Goal: Task Accomplishment & Management: Complete application form

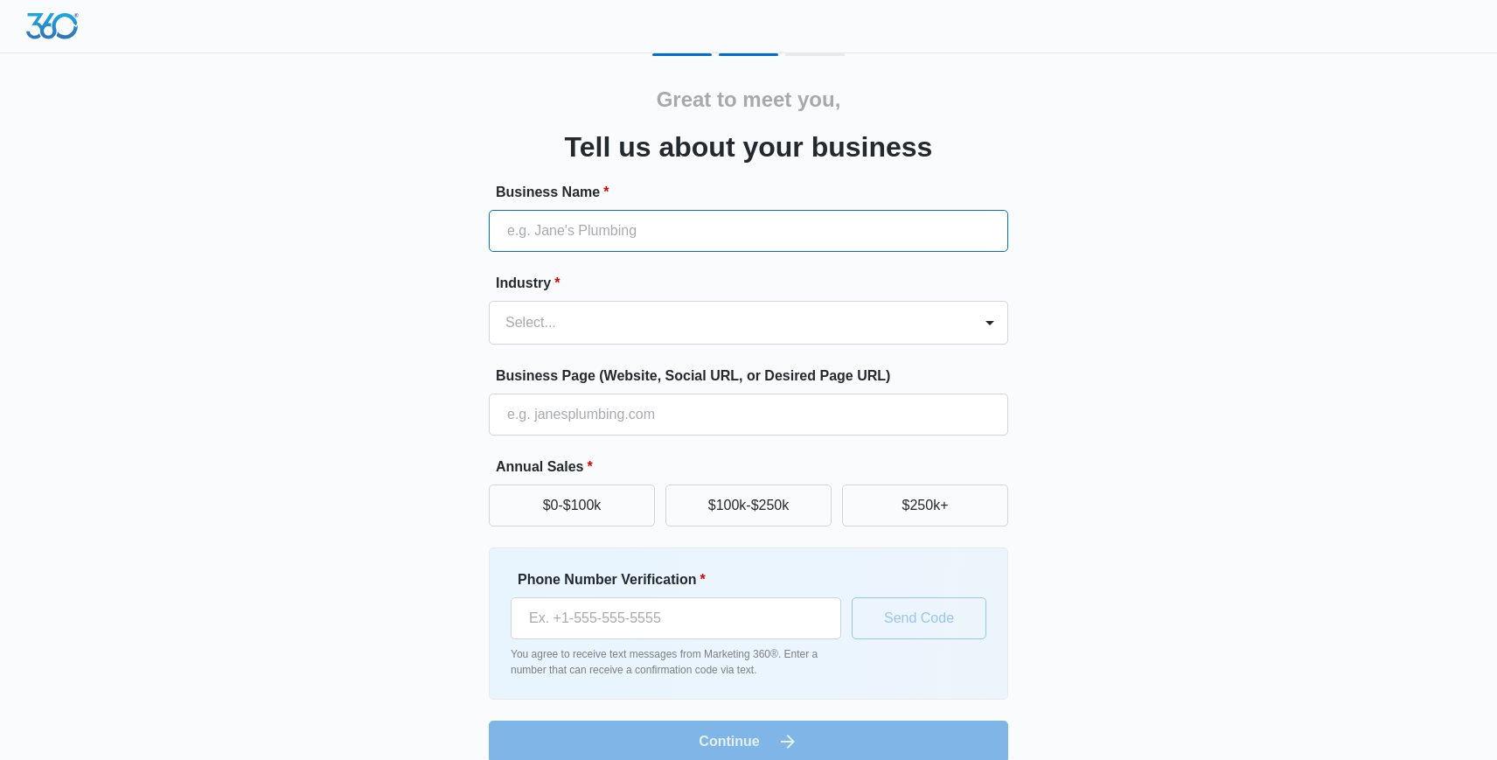
click at [552, 231] on input "Business Name *" at bounding box center [749, 231] width 520 height 42
type input "Camp Exclusive"
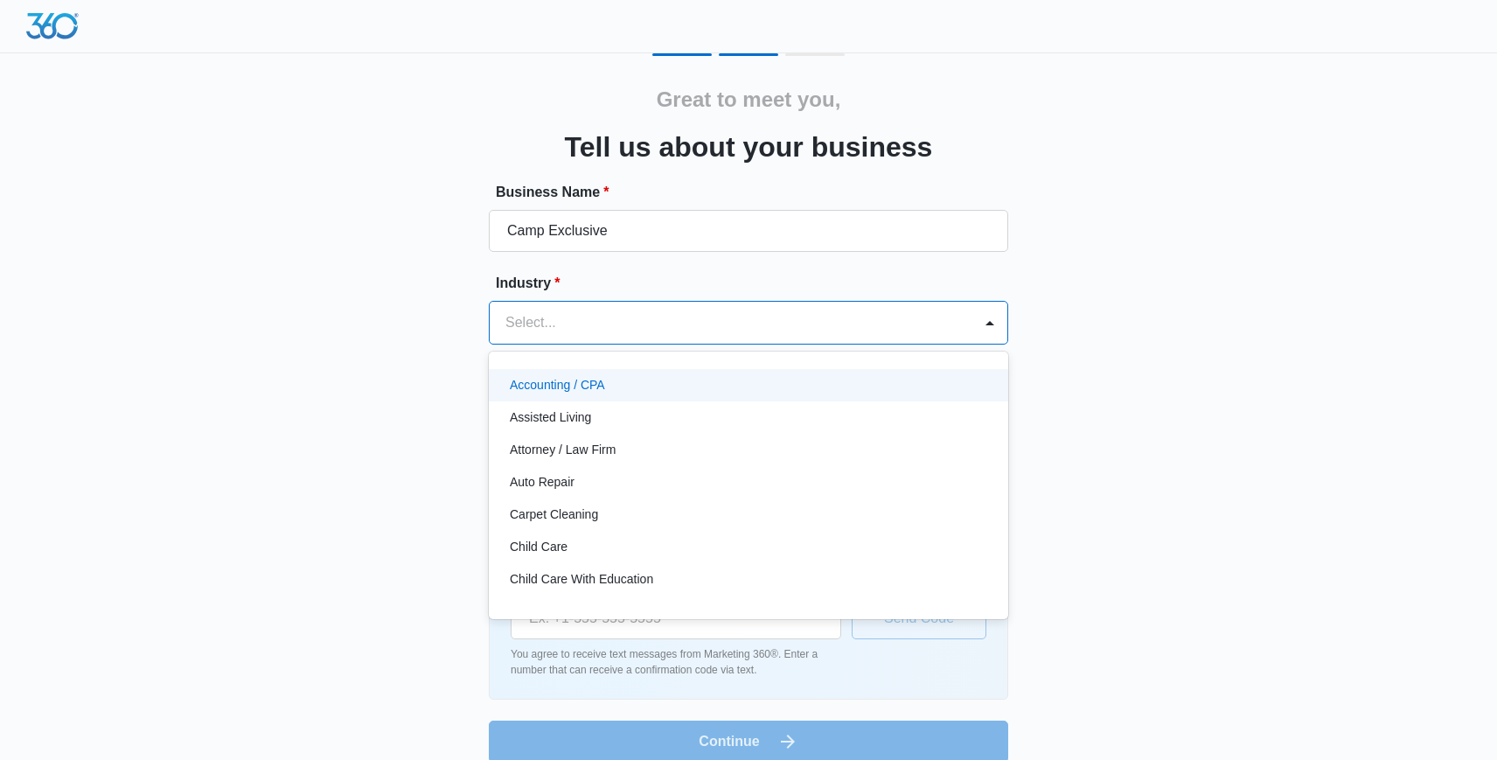
click at [535, 324] on div at bounding box center [728, 322] width 444 height 24
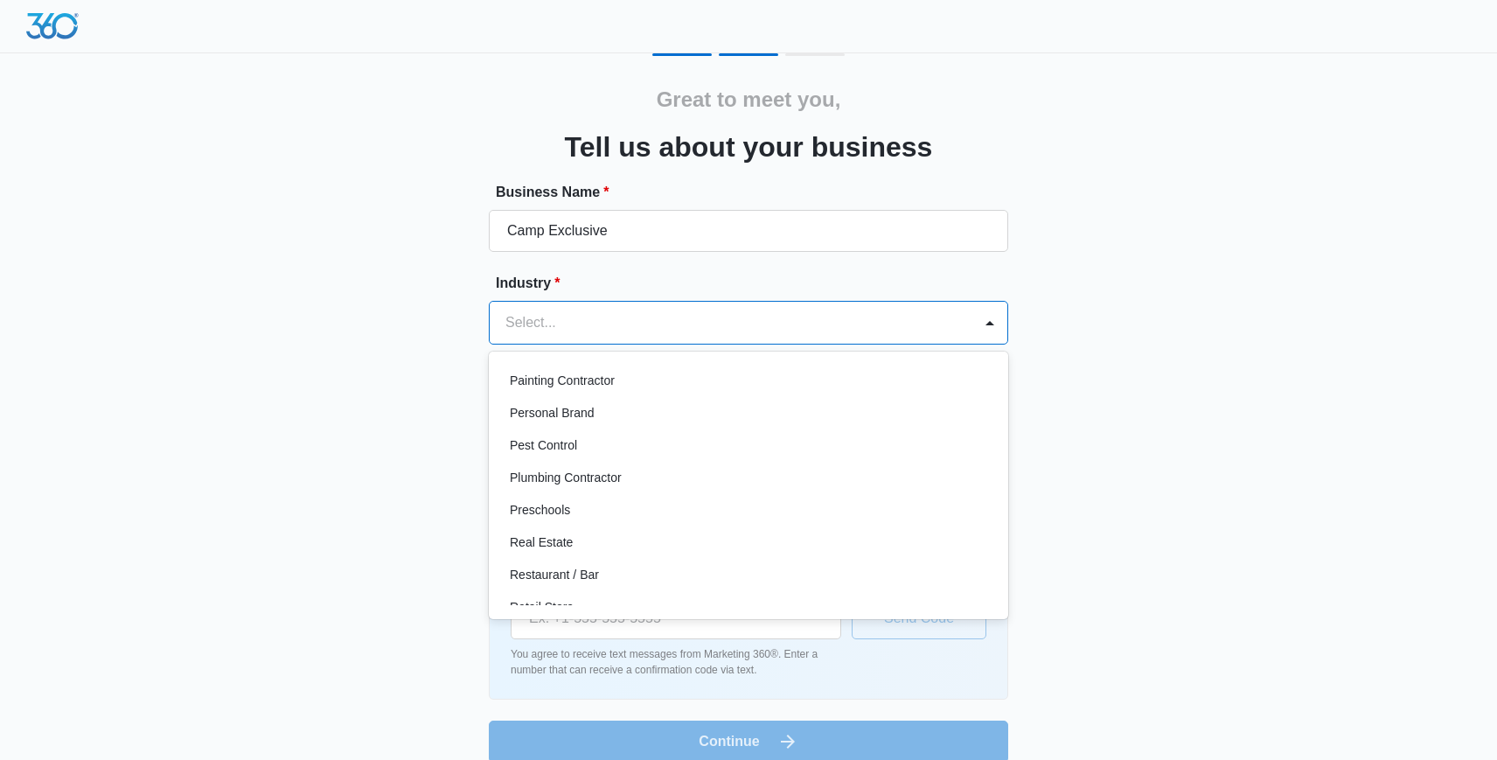
scroll to position [1073, 0]
click at [578, 543] on div "Real Estate" at bounding box center [747, 542] width 474 height 18
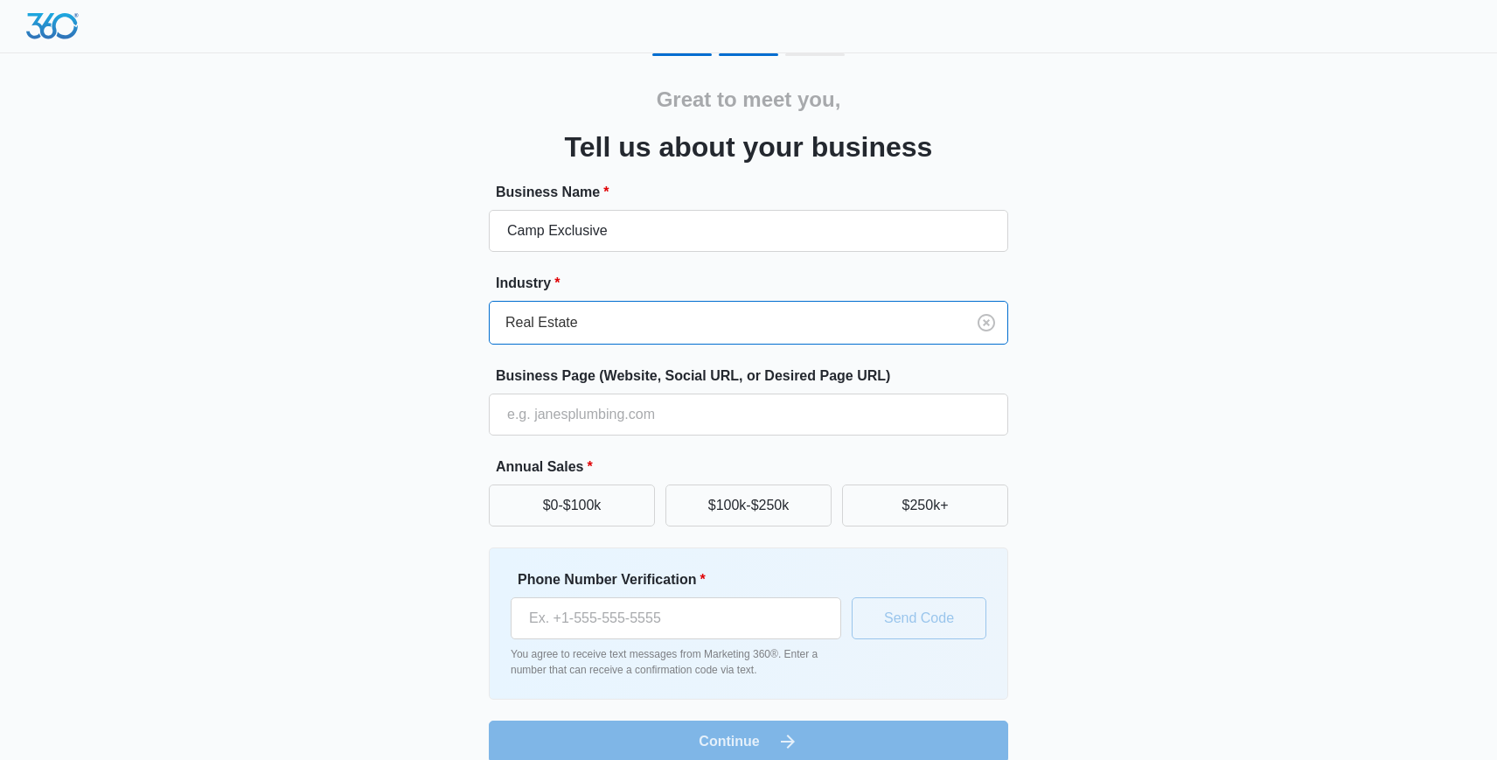
click at [422, 451] on div "Great to meet you, Tell us about your business Business Name * Camp Exclusive I…" at bounding box center [749, 407] width 1050 height 709
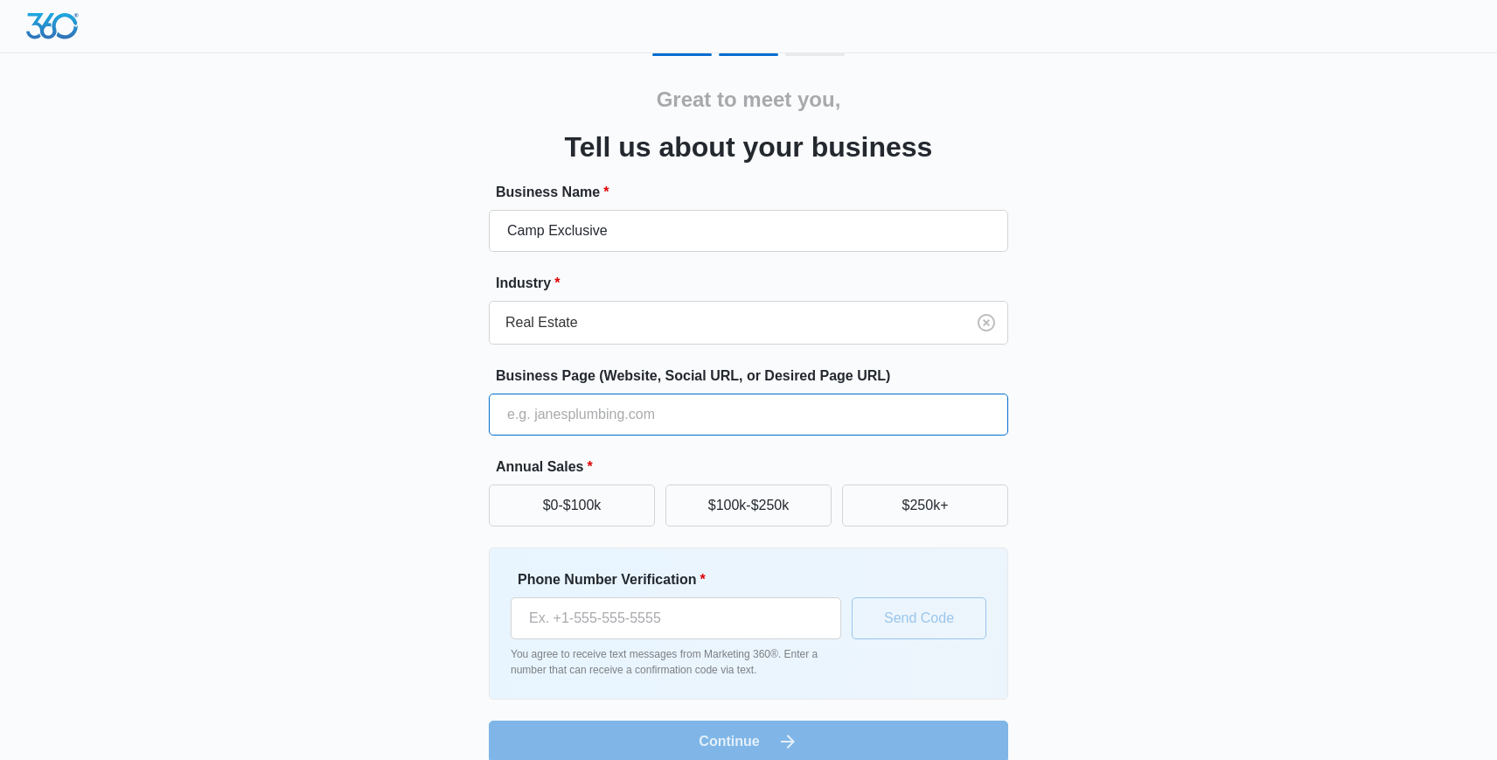
click at [534, 423] on input "Business Page (Website, Social URL, or Desired Page URL)" at bounding box center [749, 415] width 520 height 42
type input "campexclusive.com"
click at [507, 513] on button "$0-$100k" at bounding box center [572, 506] width 166 height 42
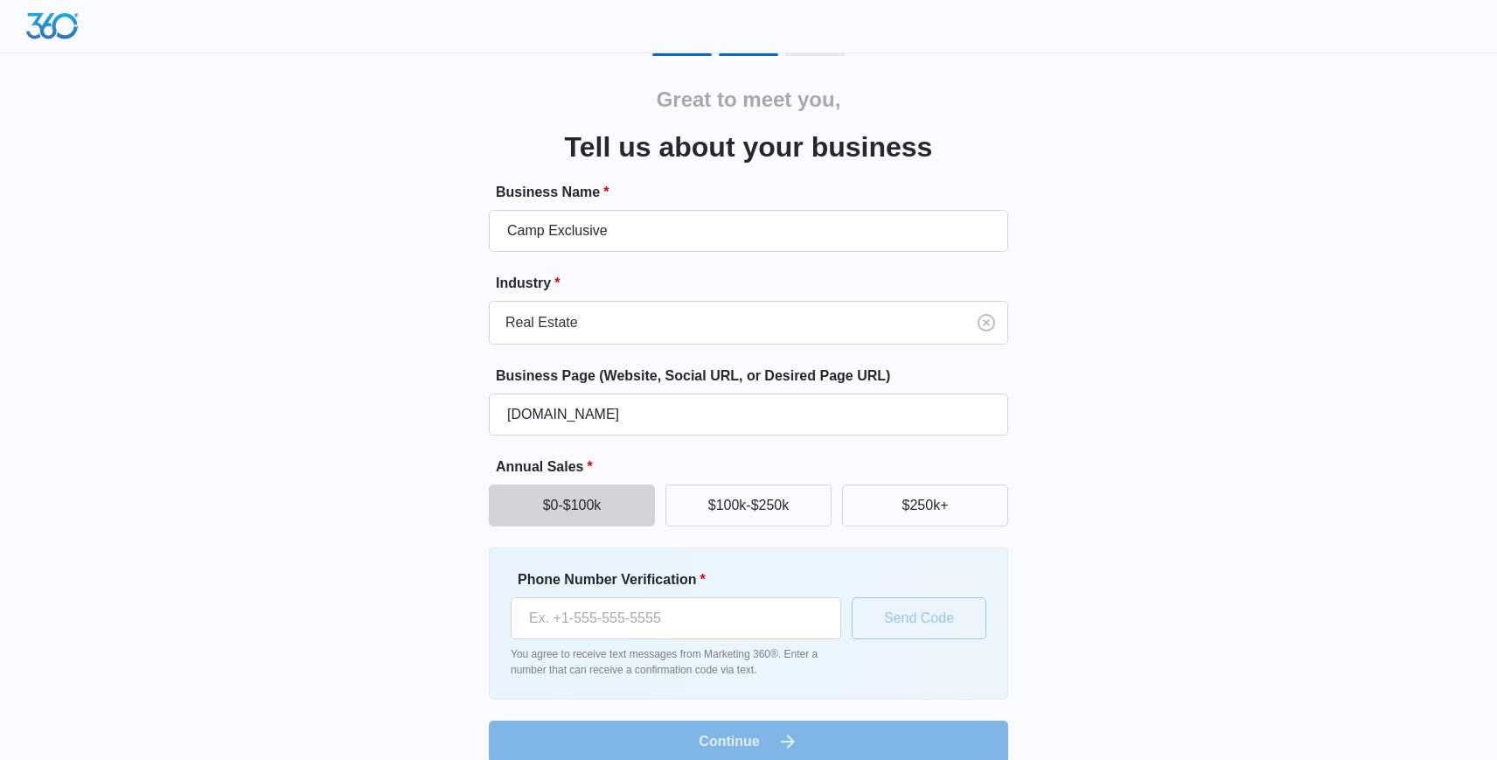
scroll to position [24, 0]
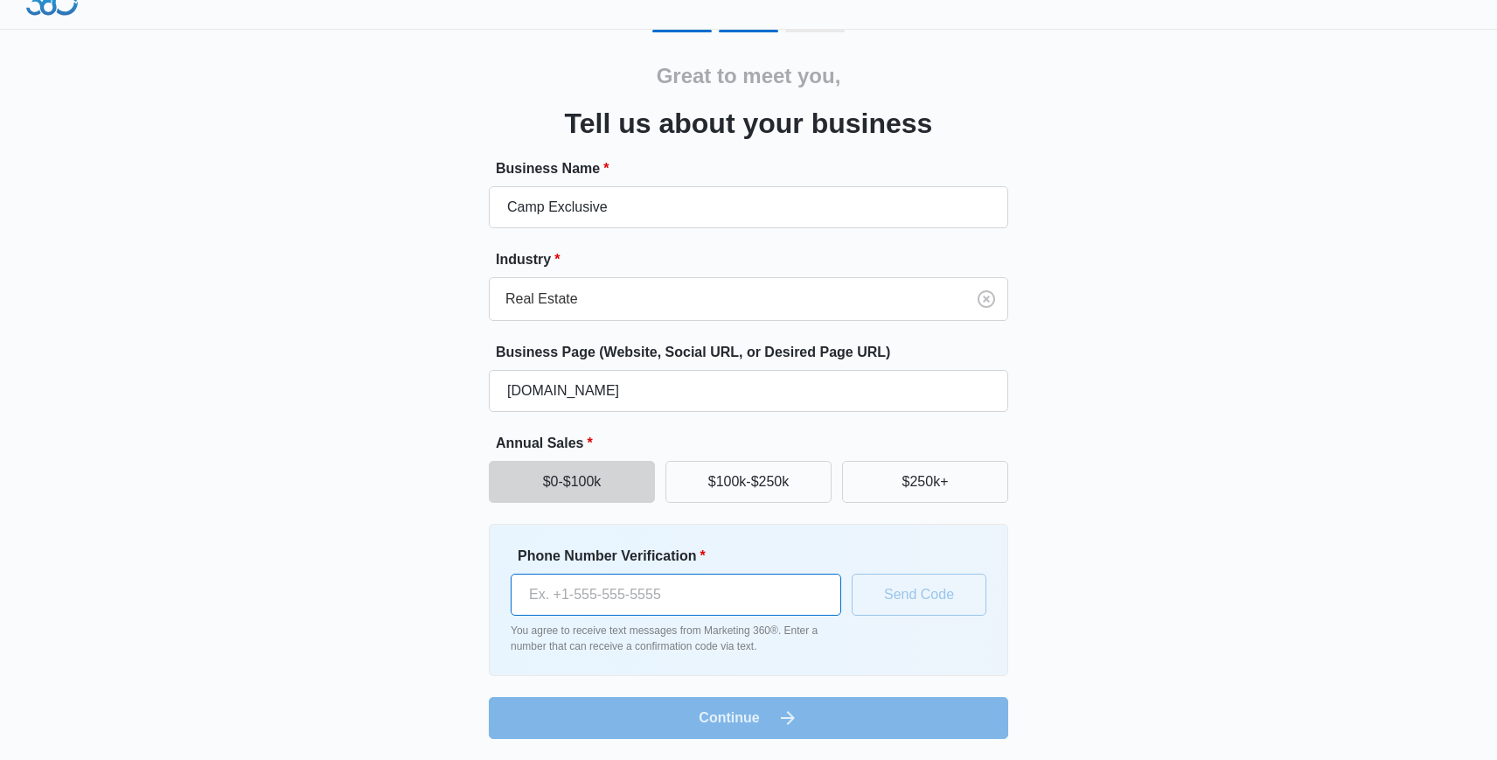
click at [581, 597] on input "Phone Number Verification *" at bounding box center [676, 595] width 331 height 42
type input "(239) 634-0636"
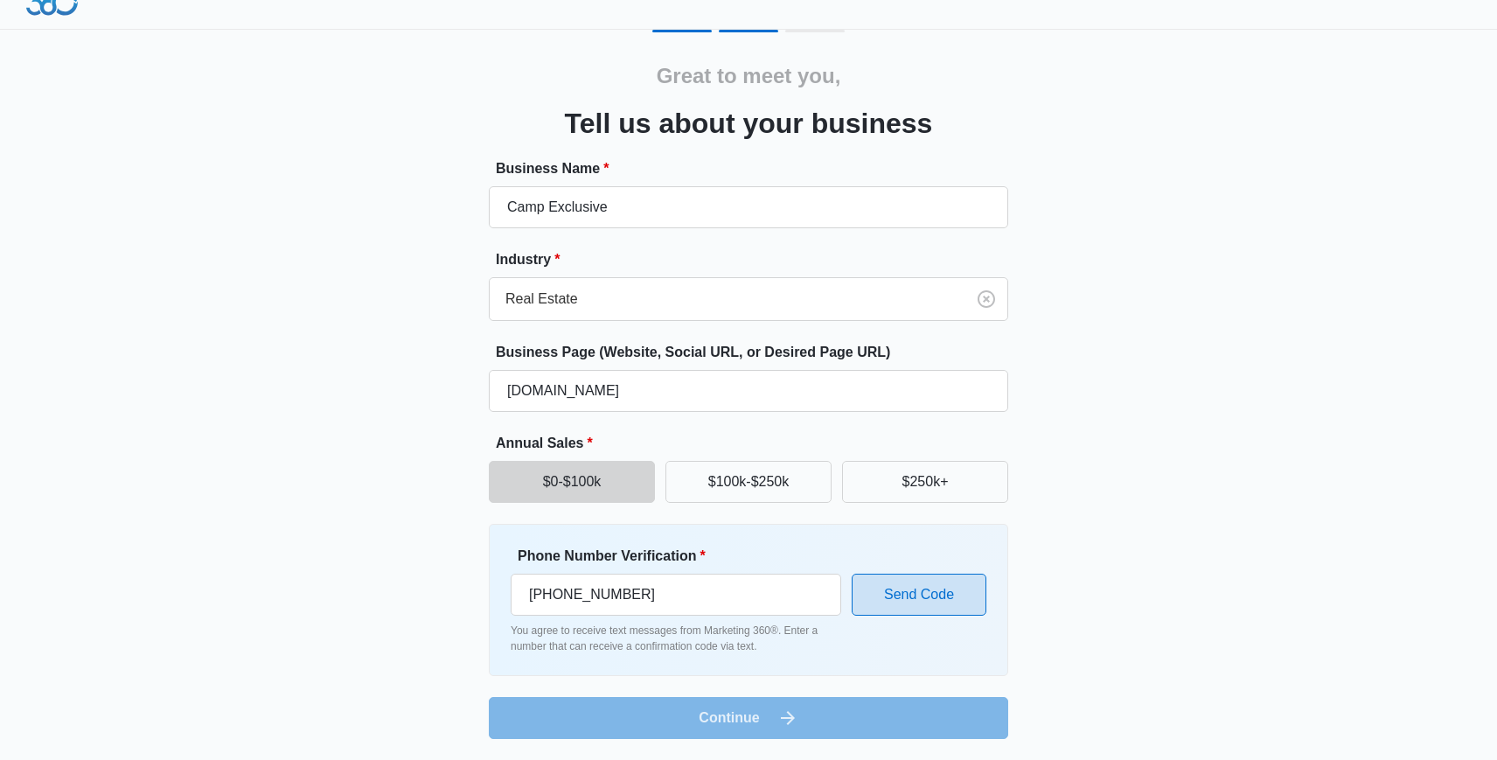
click at [959, 594] on button "Send Code" at bounding box center [919, 595] width 135 height 42
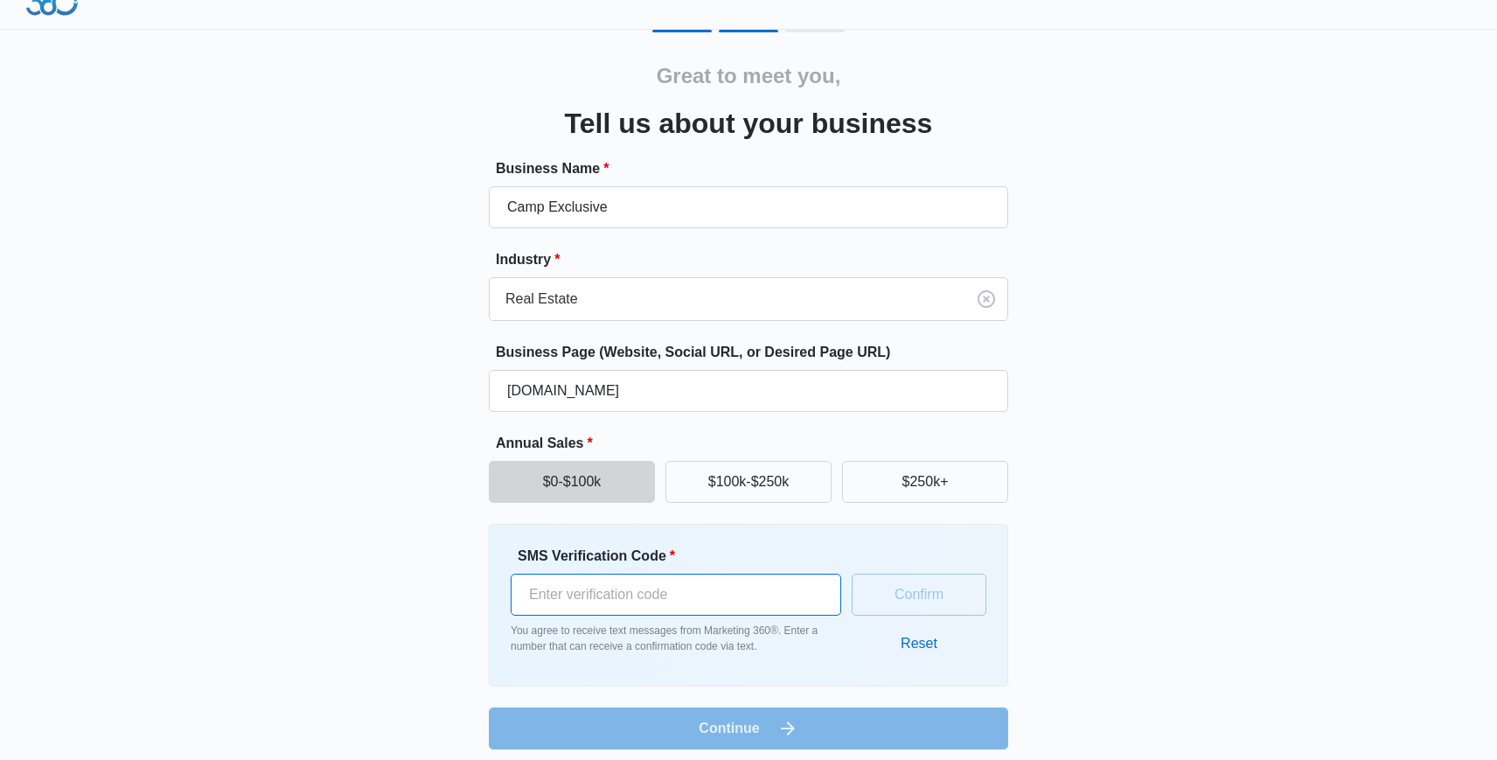
click at [653, 600] on input "SMS Verification Code *" at bounding box center [676, 595] width 331 height 42
type input "100019"
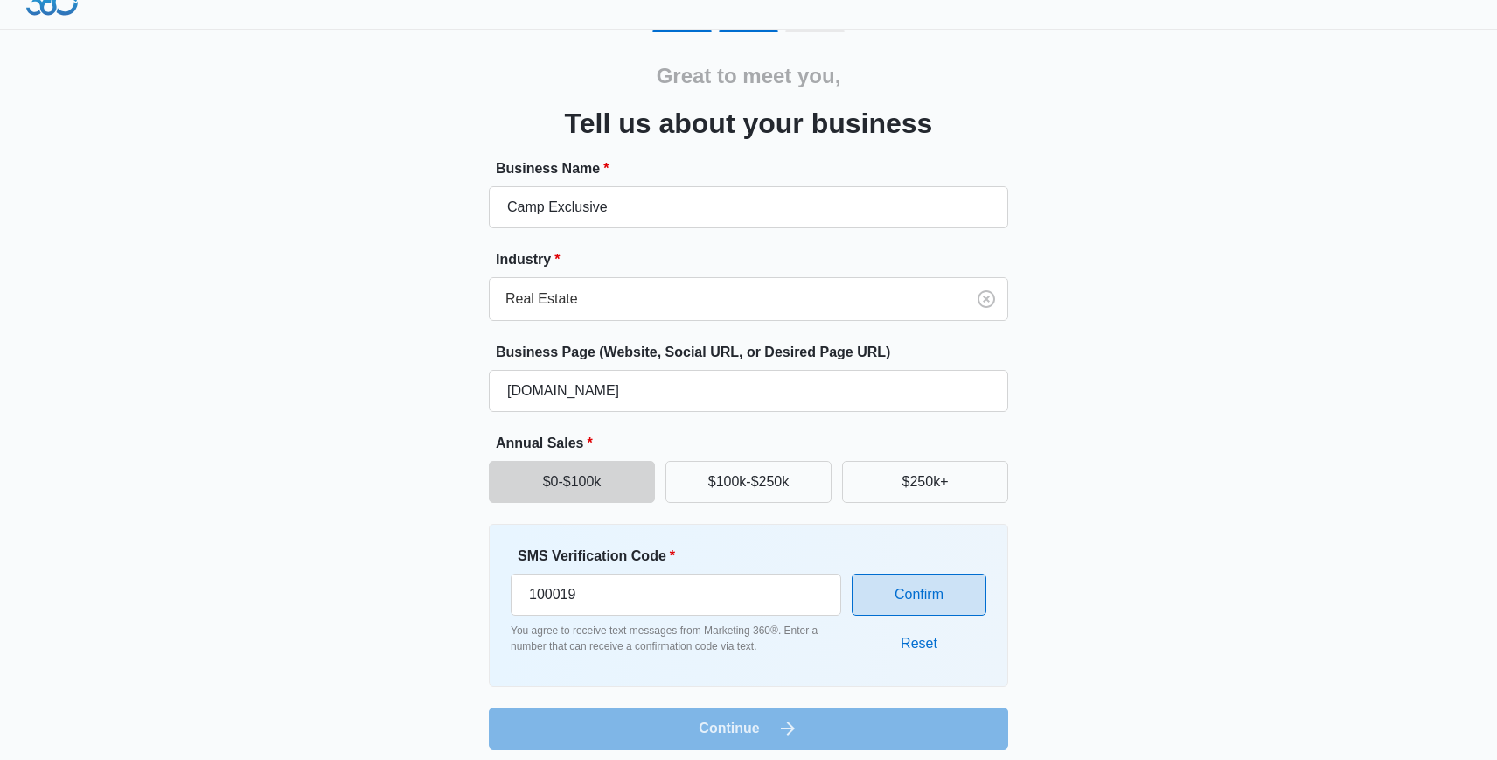
click at [958, 598] on button "Confirm" at bounding box center [919, 595] width 135 height 42
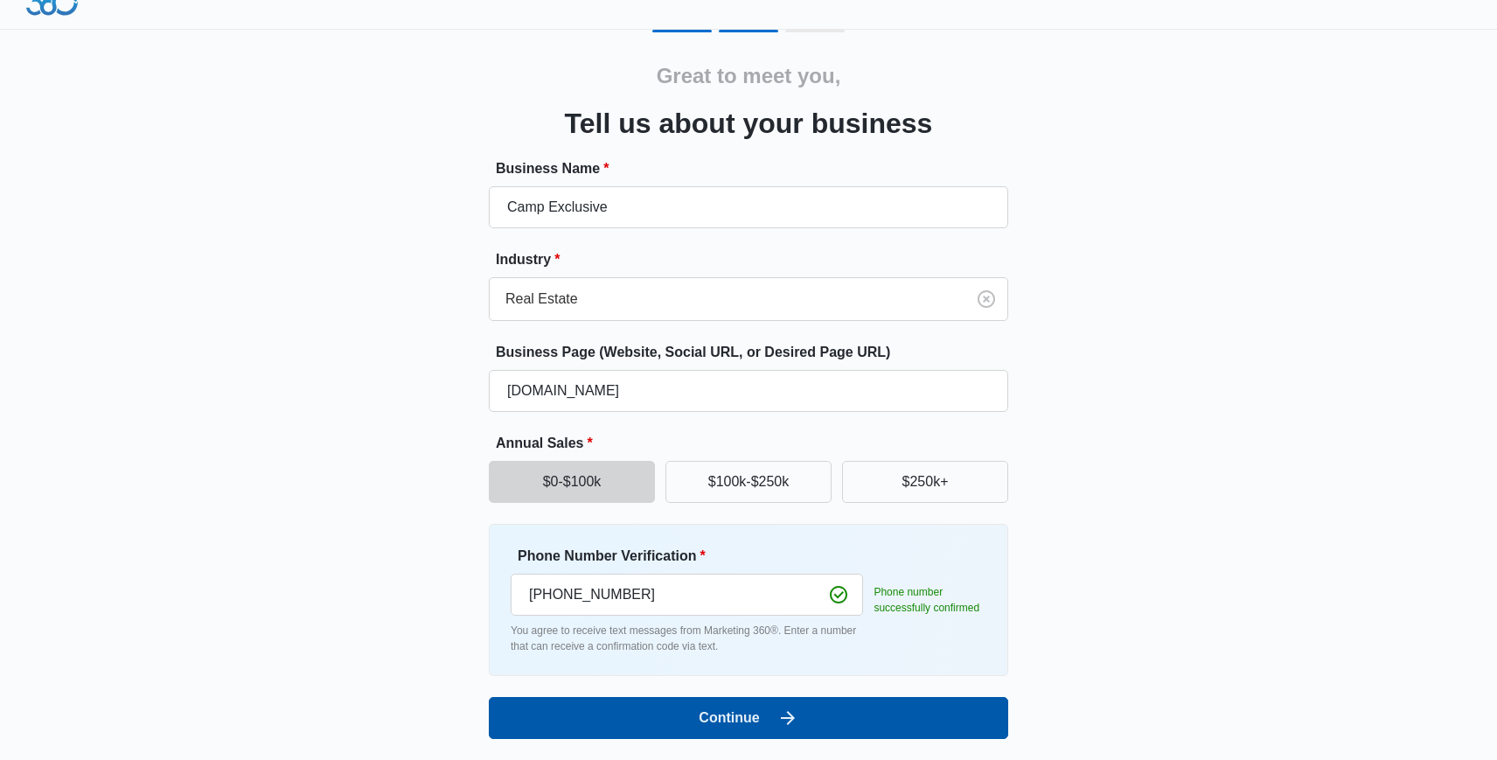
click at [863, 716] on button "Continue" at bounding box center [749, 718] width 520 height 42
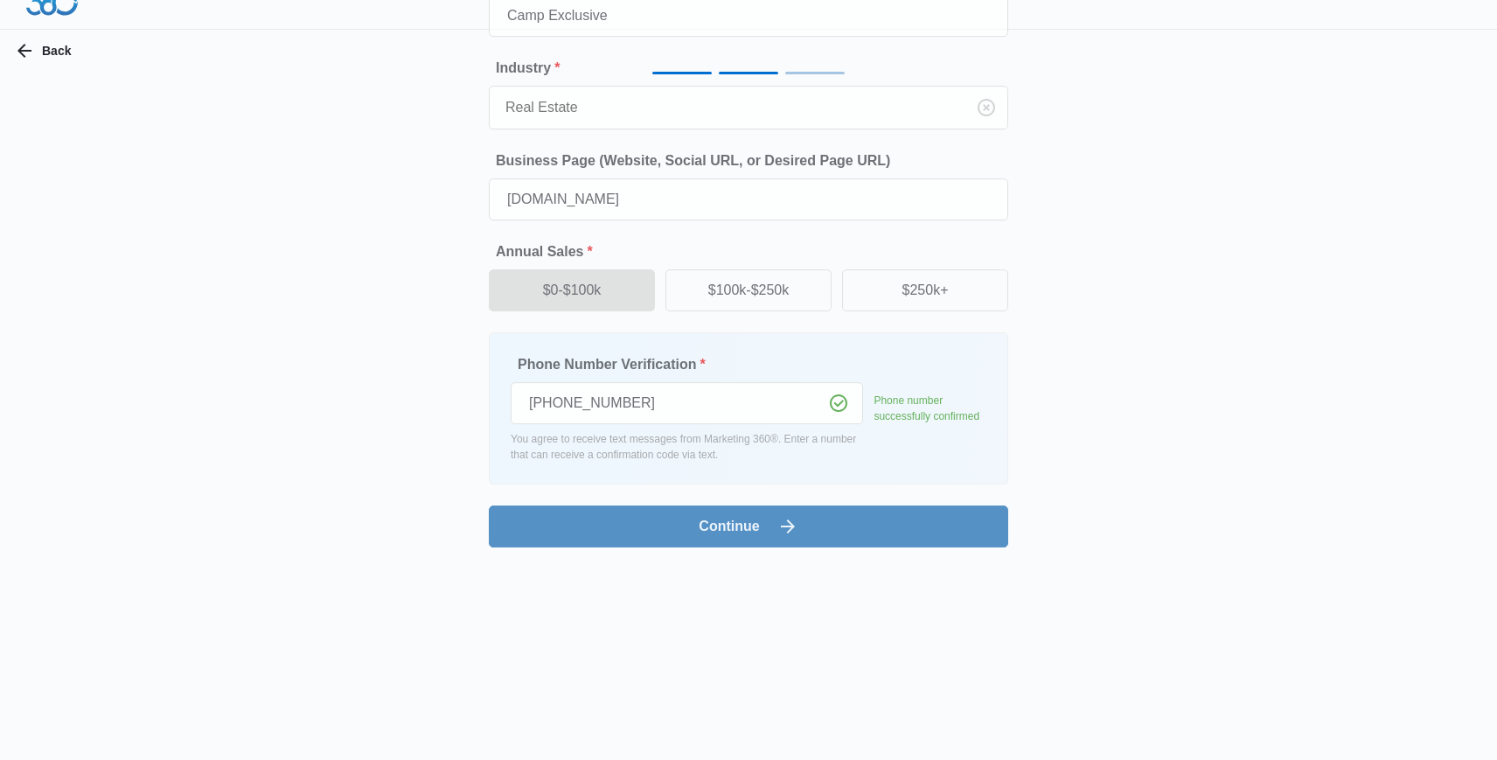
scroll to position [0, 0]
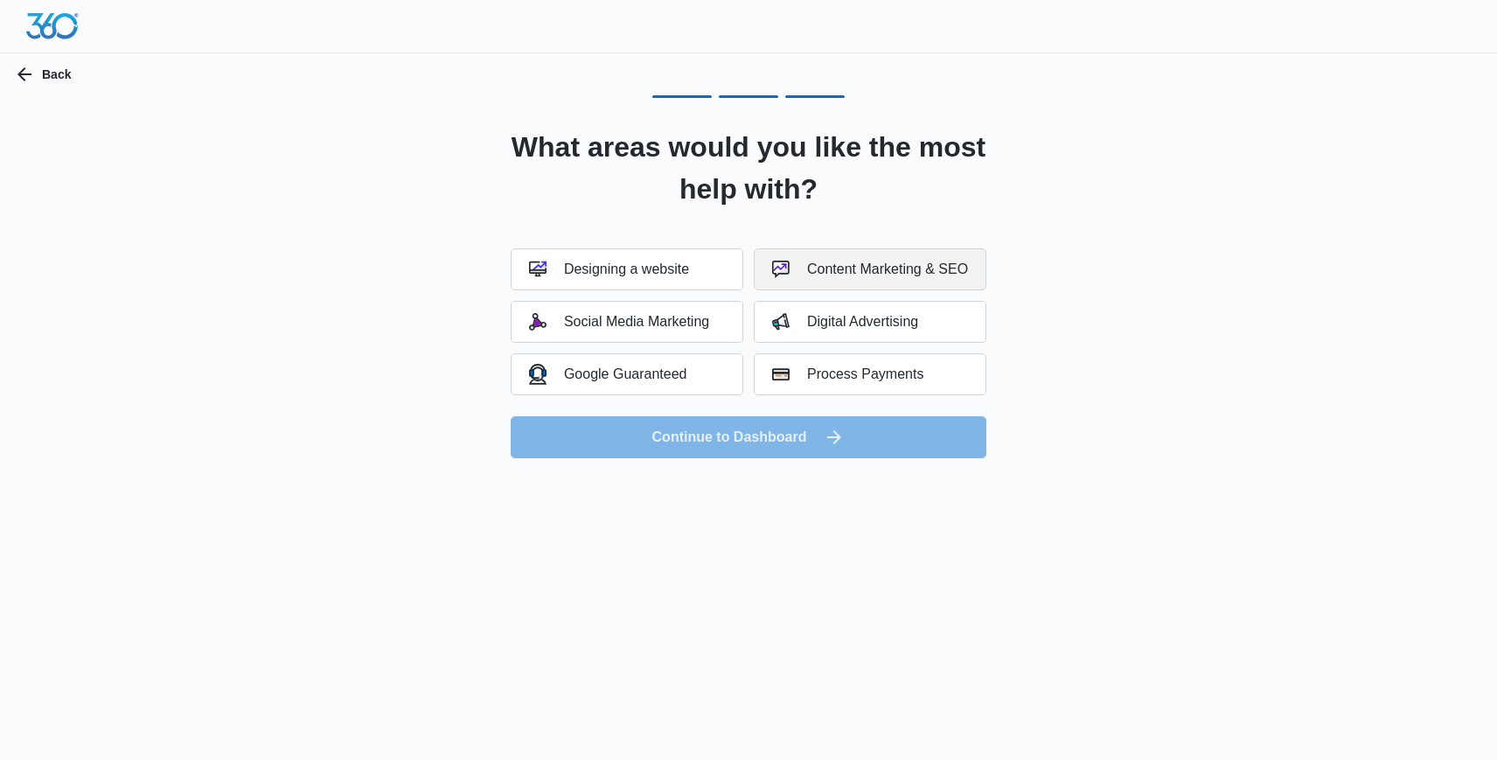
click at [806, 268] on div "Content Marketing & SEO" at bounding box center [870, 269] width 196 height 17
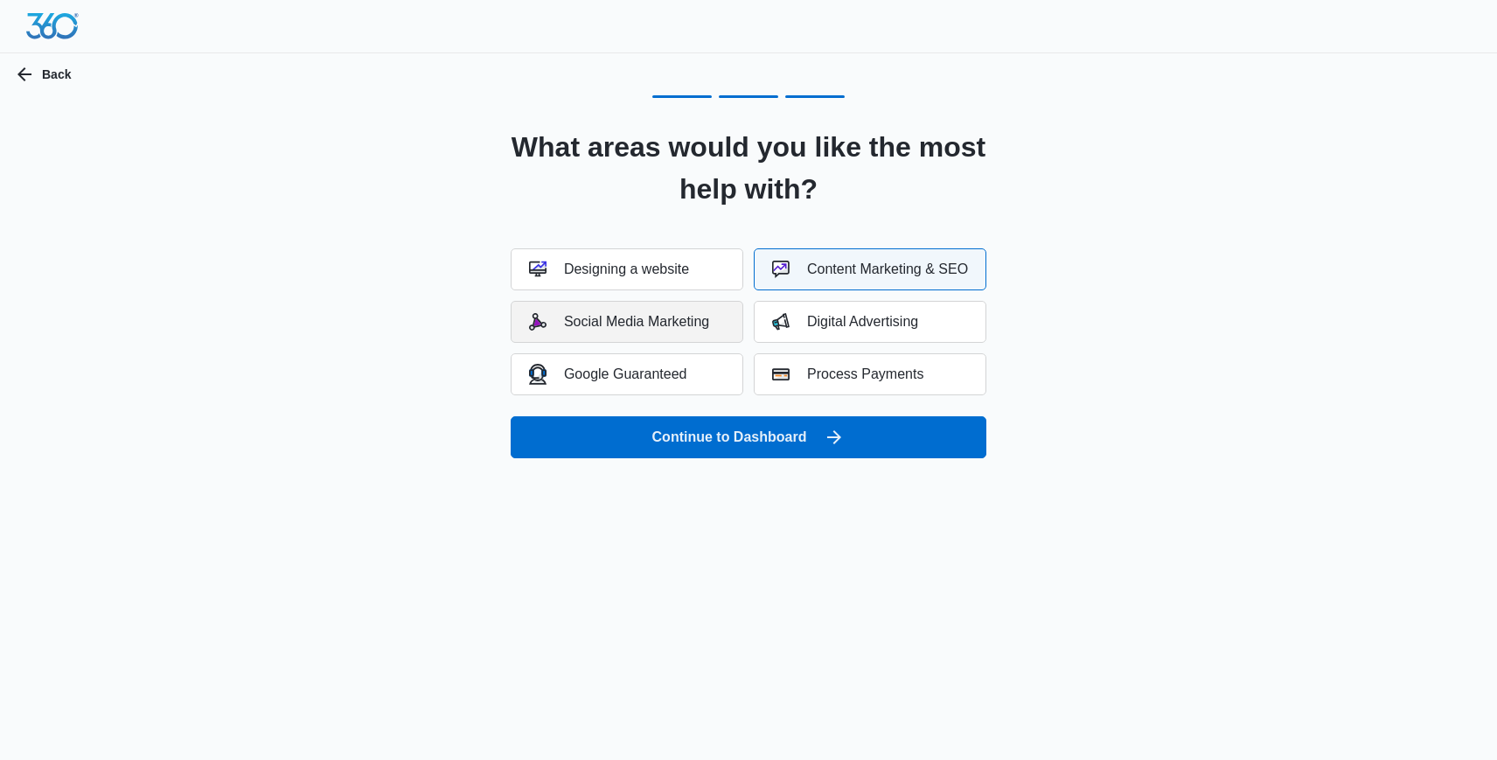
click at [701, 313] on div "Social Media Marketing" at bounding box center [619, 321] width 180 height 17
click at [685, 270] on div "Designing a website" at bounding box center [609, 269] width 160 height 17
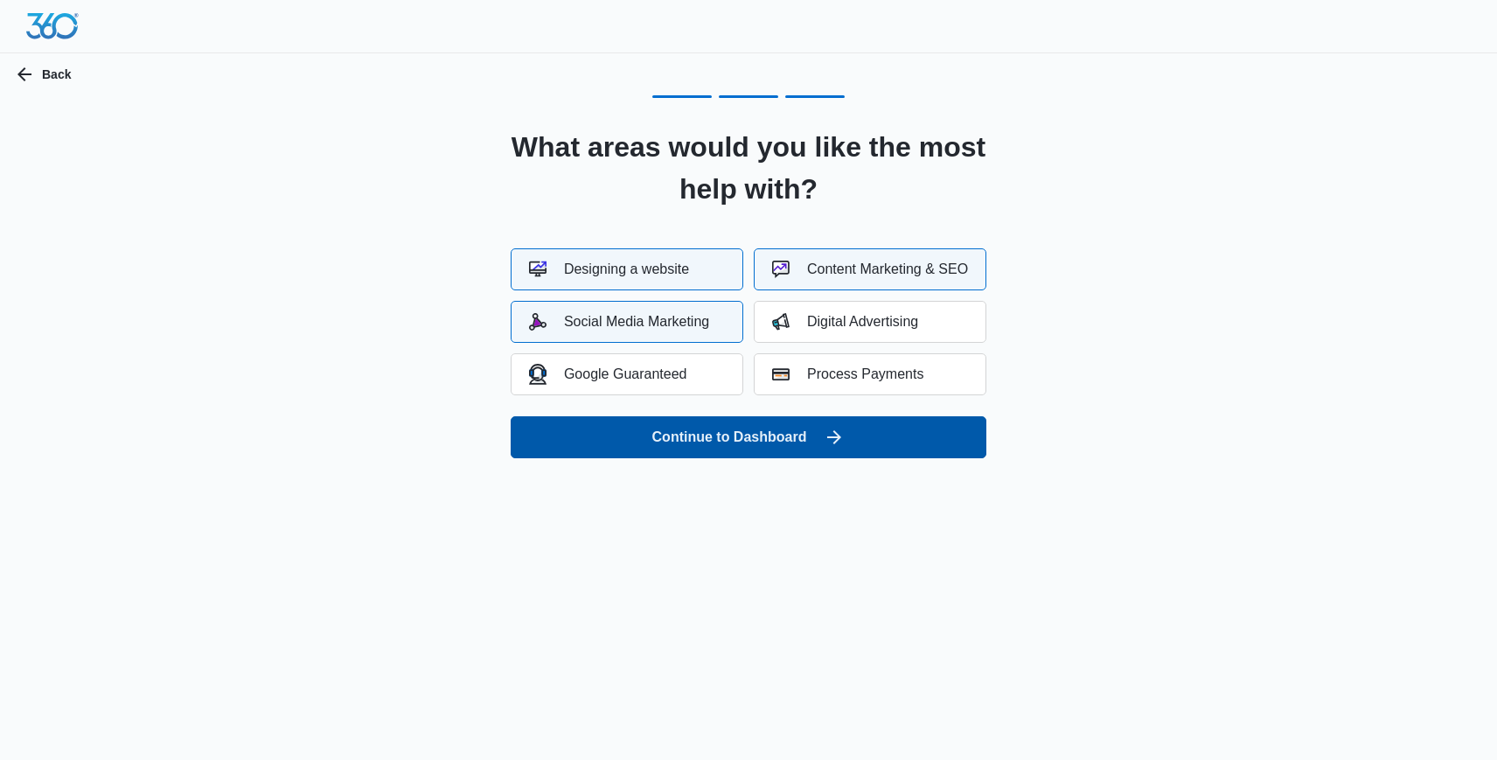
click at [767, 432] on button "Continue to Dashboard" at bounding box center [749, 437] width 476 height 42
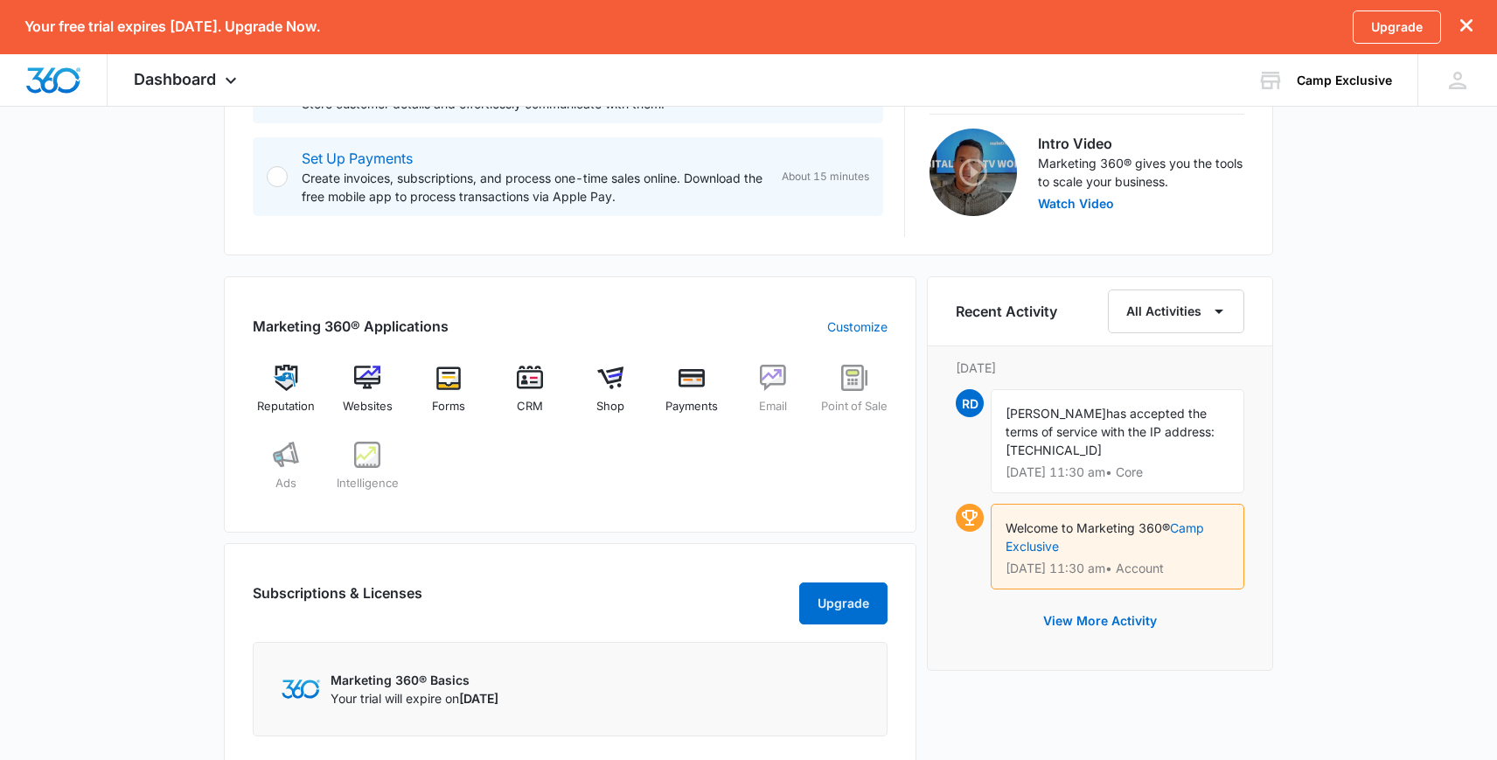
scroll to position [544, 0]
click at [373, 371] on img at bounding box center [367, 377] width 26 height 26
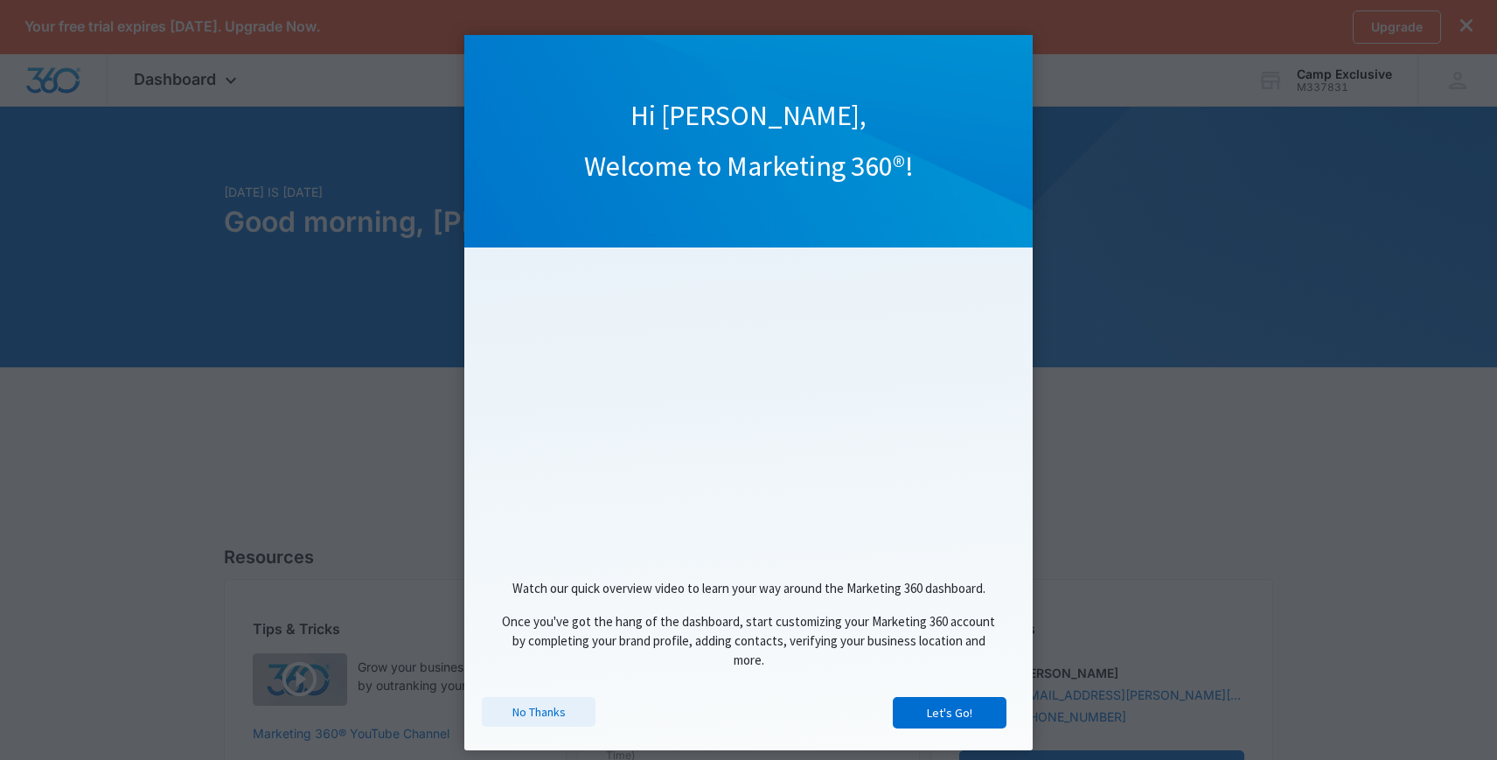
click at [531, 715] on link "No Thanks" at bounding box center [539, 712] width 114 height 30
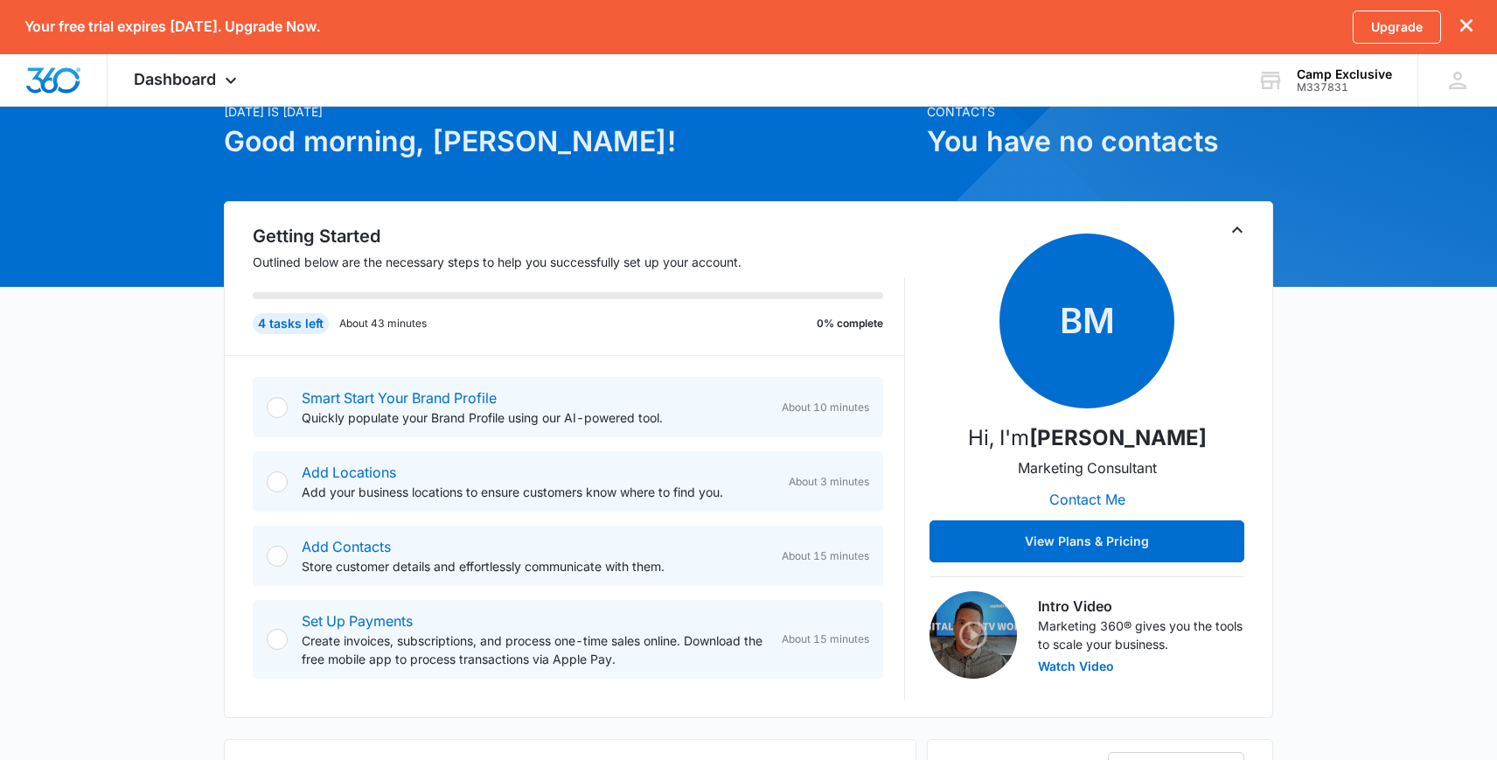
scroll to position [82, 0]
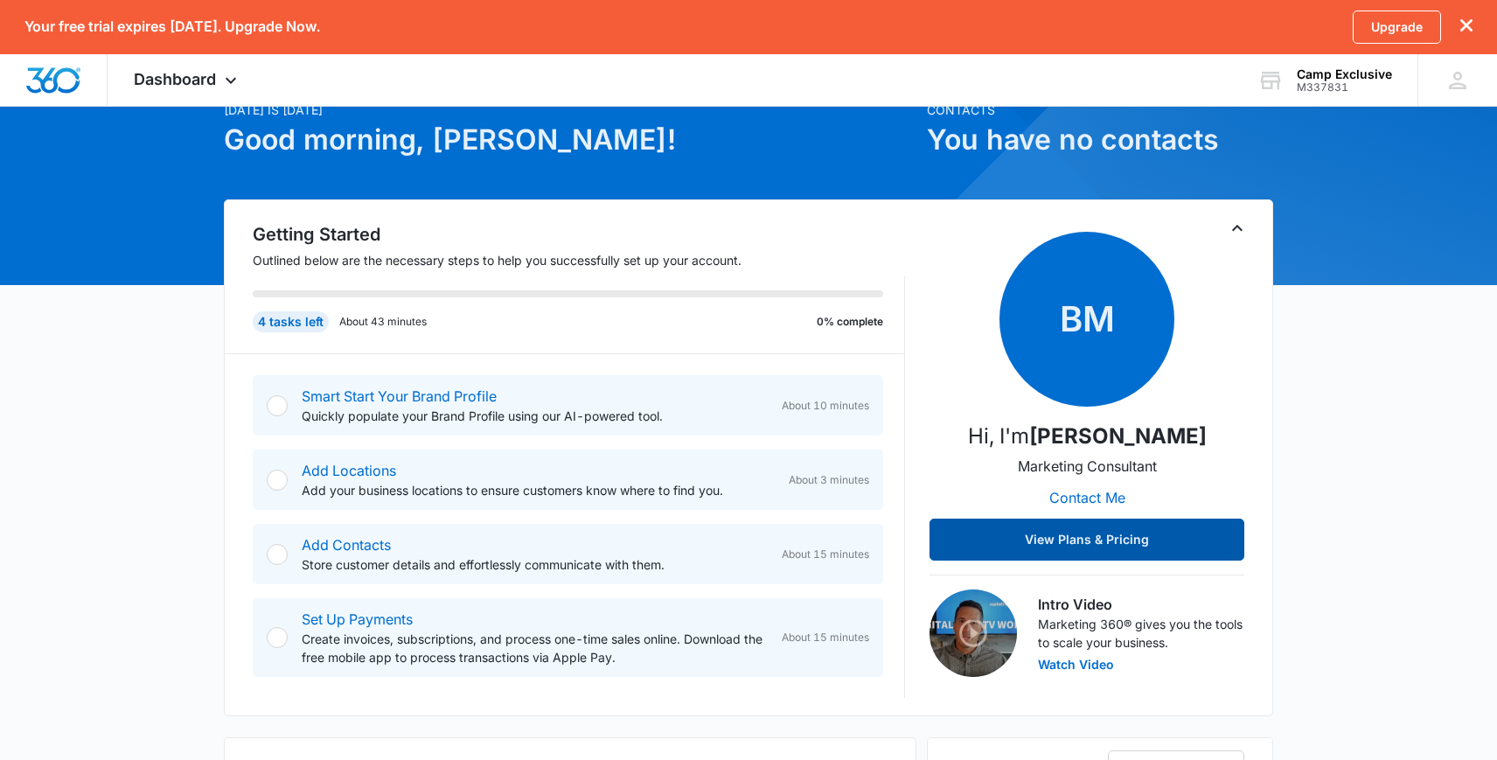
click at [1064, 538] on button "View Plans & Pricing" at bounding box center [1087, 540] width 315 height 42
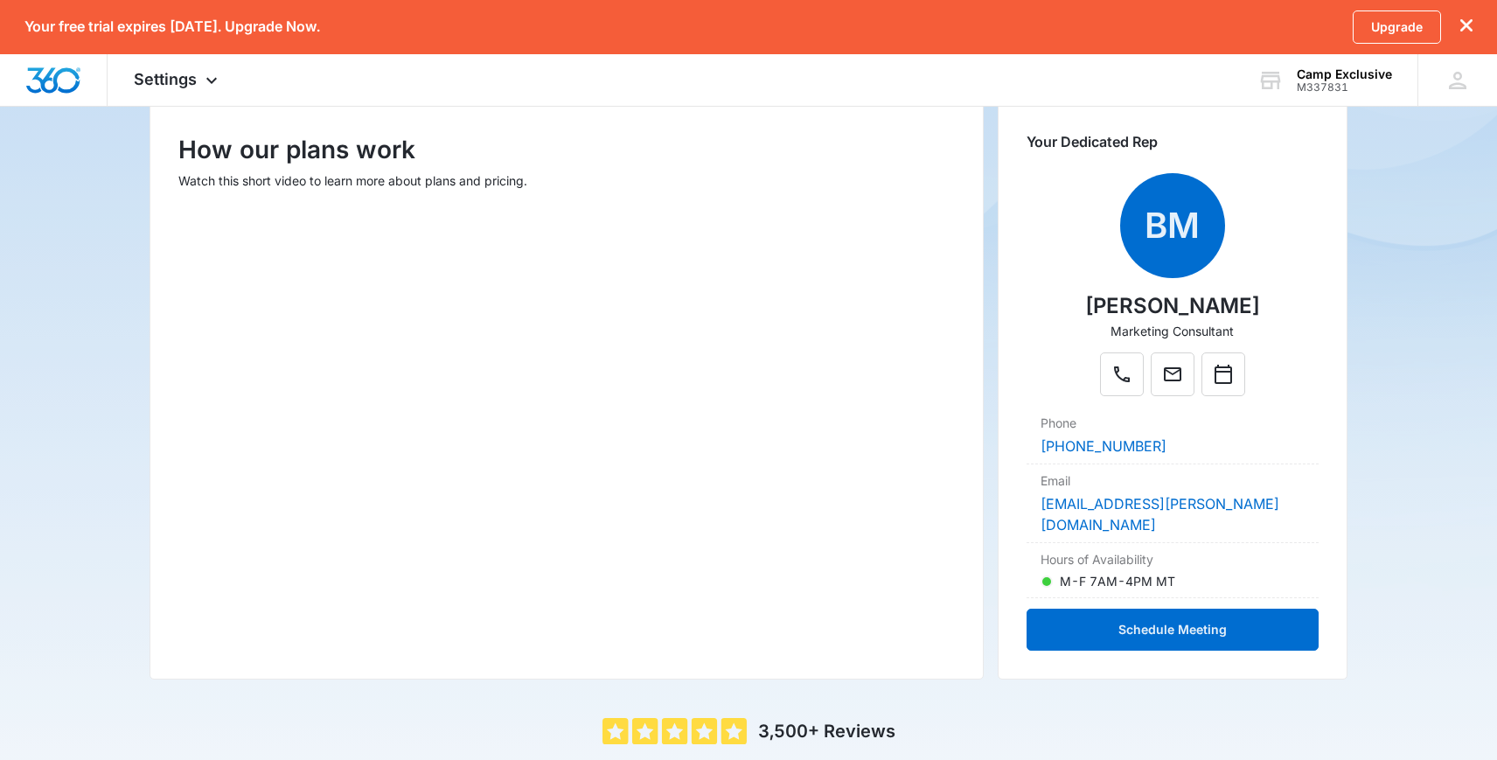
scroll to position [231, 0]
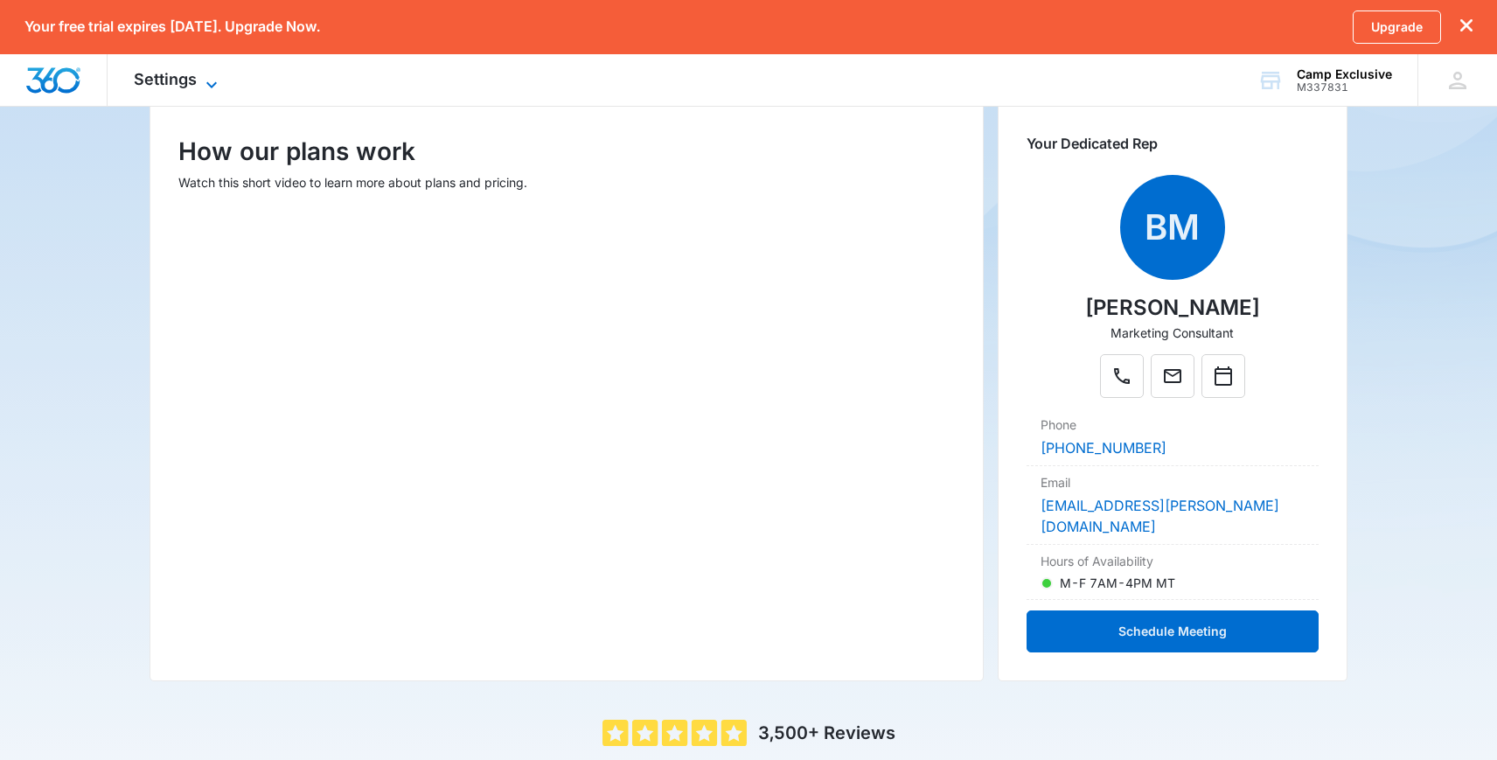
click at [204, 85] on icon at bounding box center [211, 84] width 21 height 21
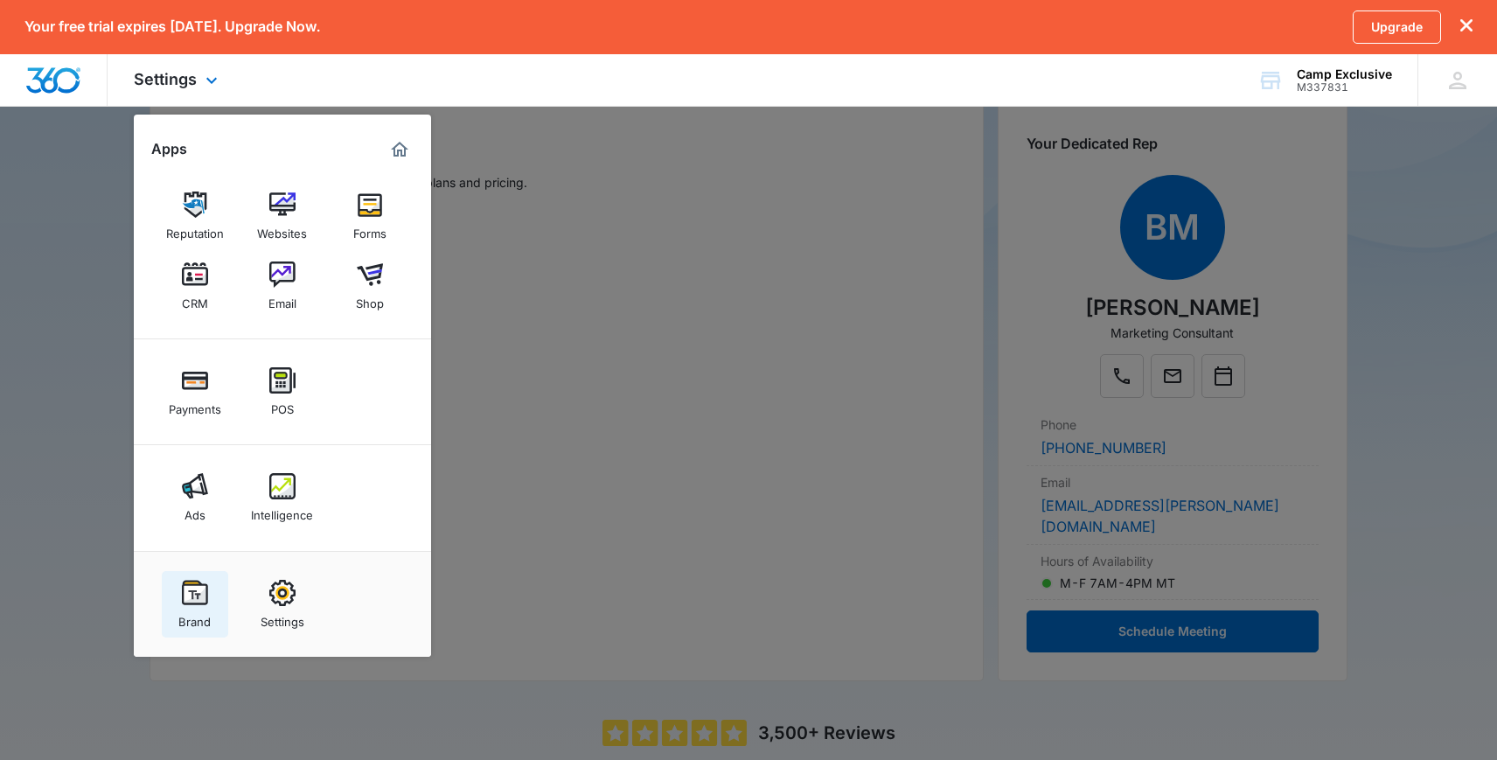
click at [199, 600] on img at bounding box center [195, 593] width 26 height 26
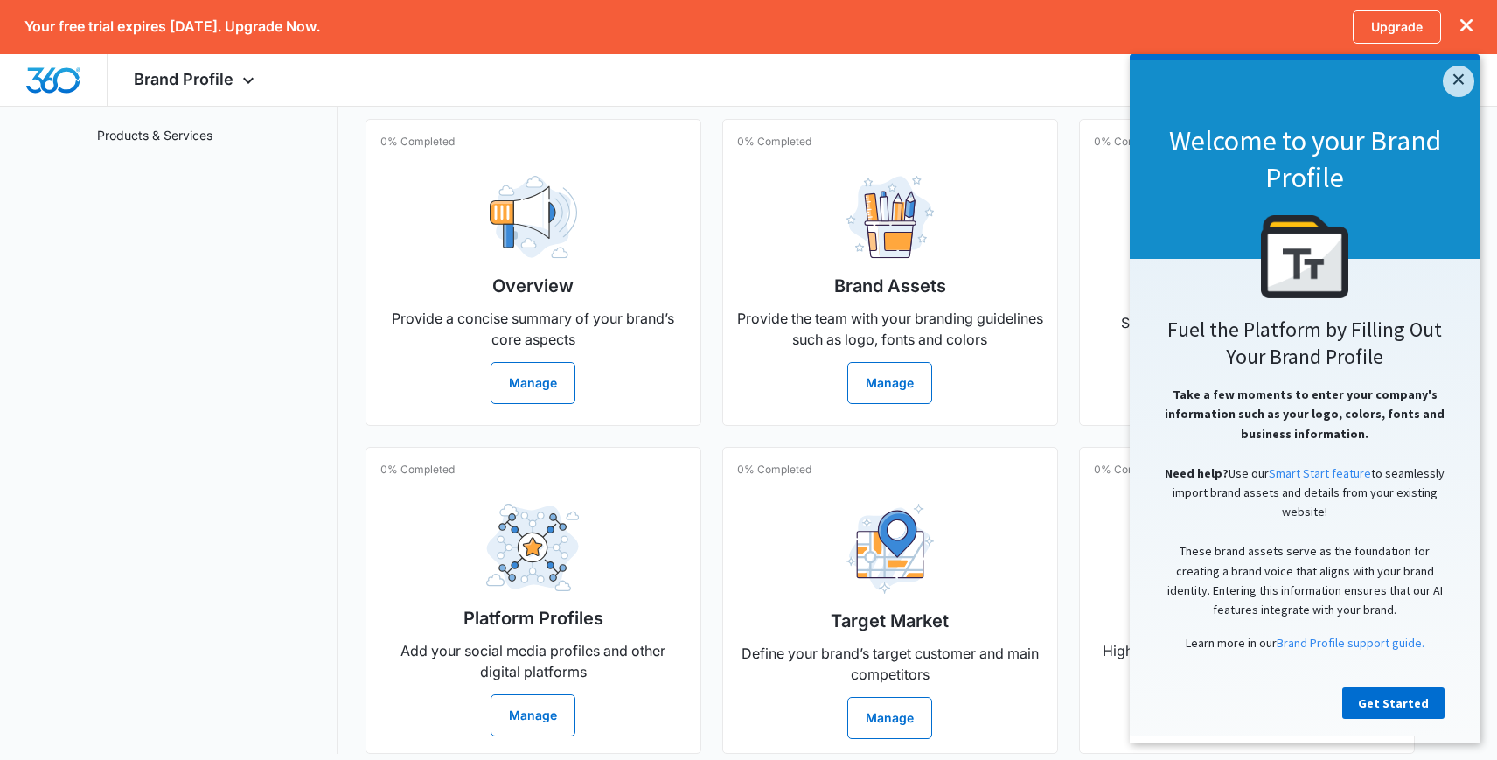
scroll to position [331, 0]
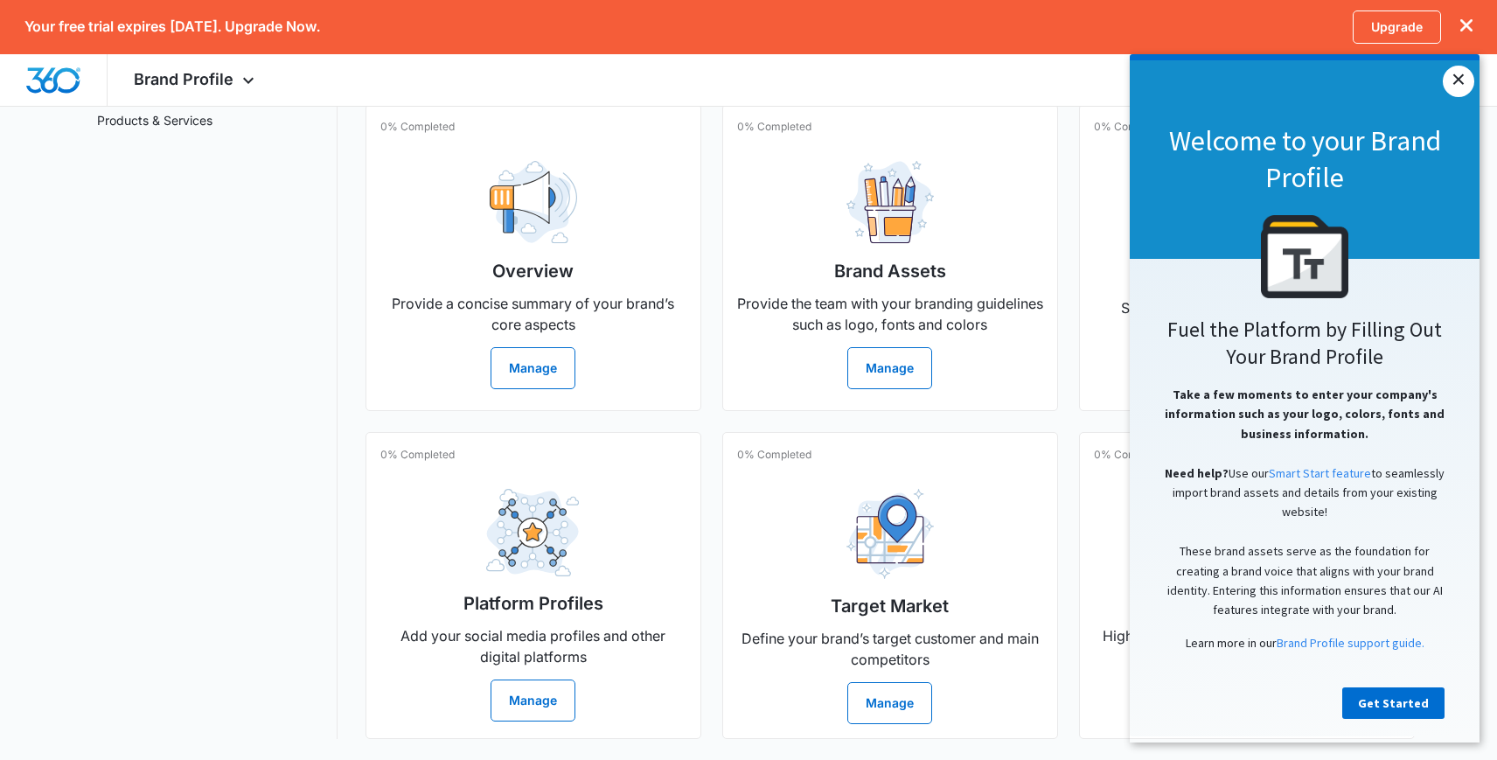
click at [1455, 79] on link "×" at bounding box center [1458, 81] width 31 height 31
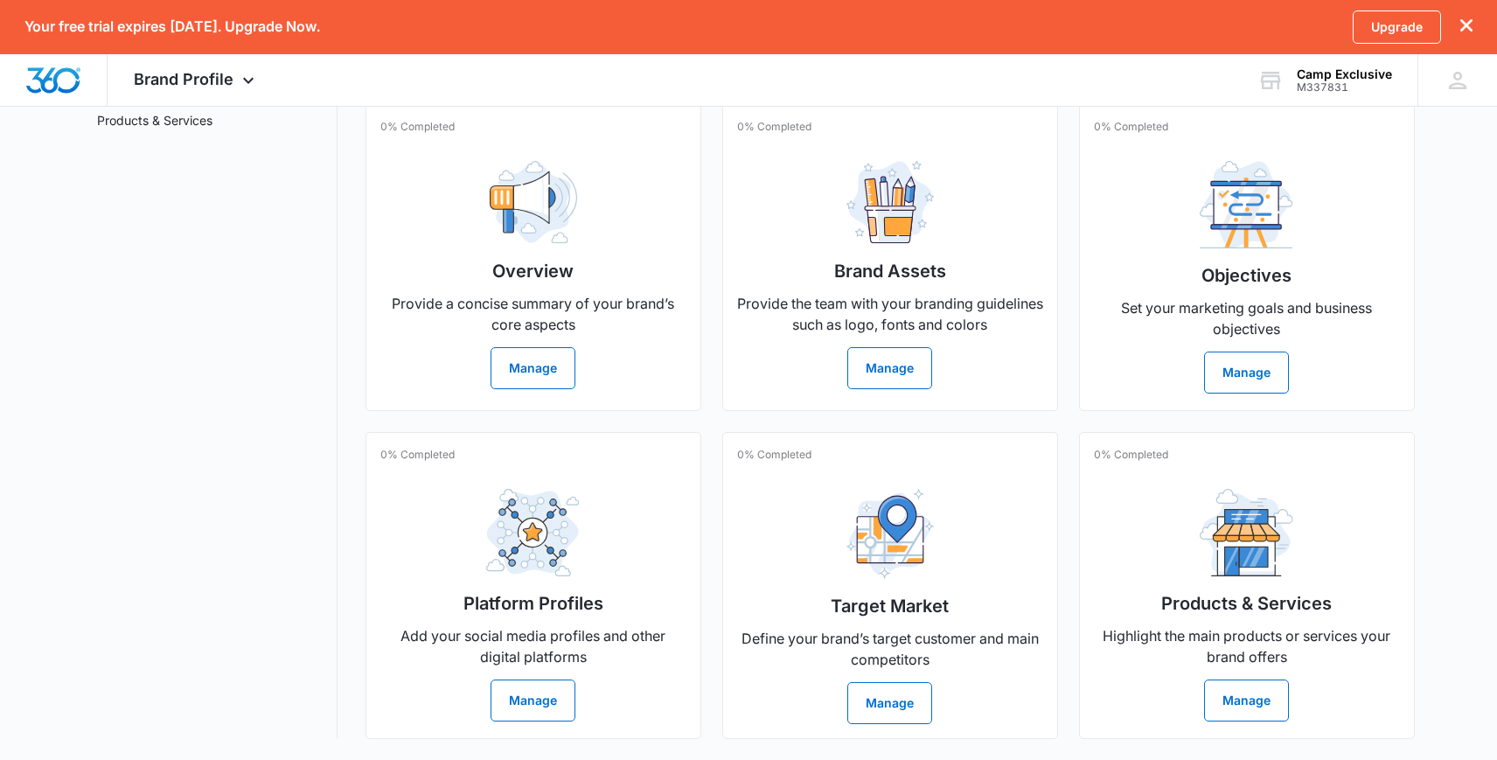
scroll to position [0, 0]
